Goal: Book appointment/travel/reservation

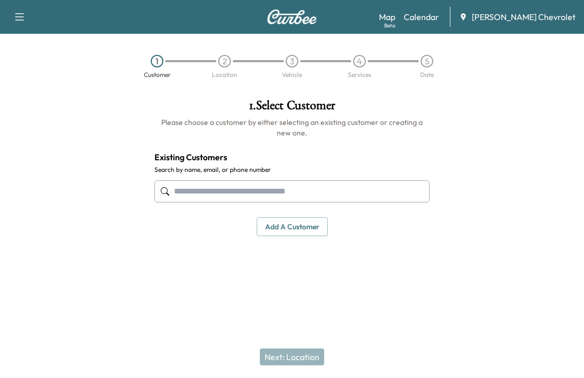
click at [439, 20] on link "Calendar" at bounding box center [421, 17] width 35 height 13
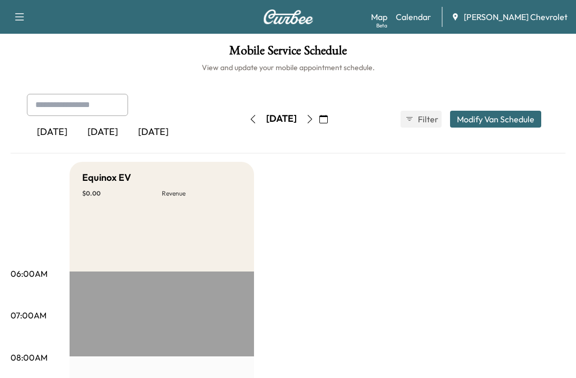
click at [314, 116] on icon "button" at bounding box center [310, 119] width 8 height 8
click at [319, 114] on button "button" at bounding box center [310, 119] width 18 height 17
